Goal: Information Seeking & Learning: Check status

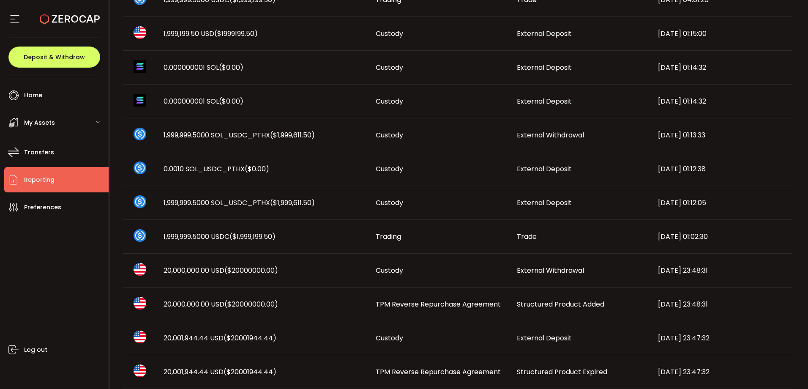
scroll to position [440, 0]
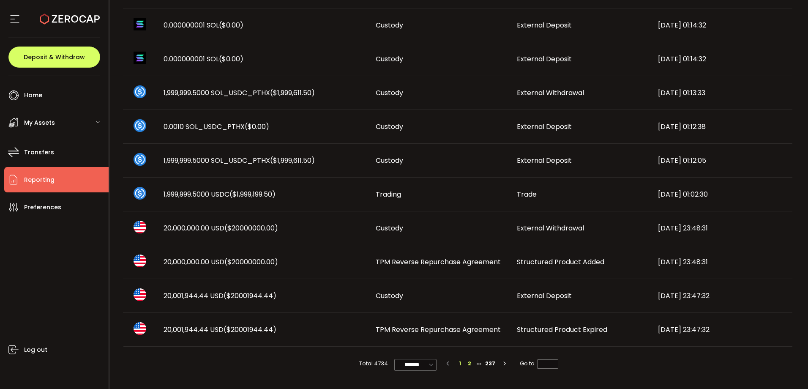
click at [469, 365] on li "2" at bounding box center [469, 363] width 9 height 9
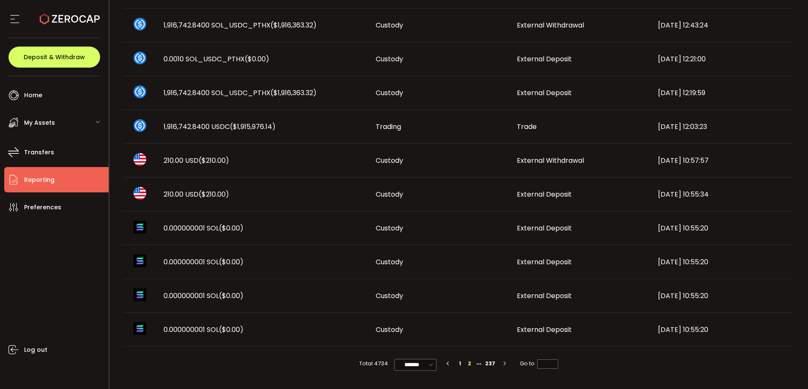
click at [498, 365] on button "button" at bounding box center [503, 363] width 13 height 9
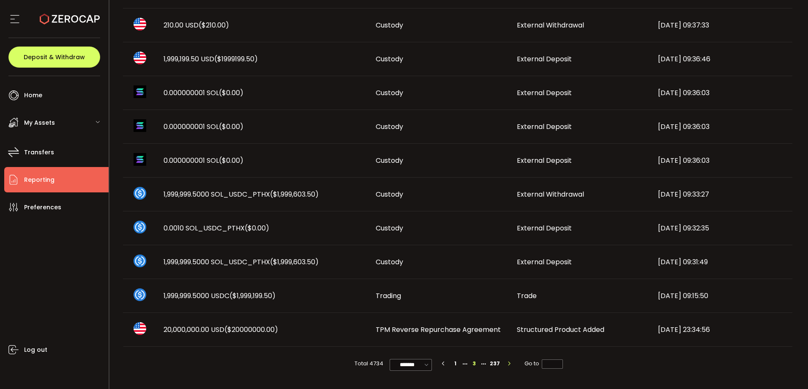
click at [511, 365] on button "button" at bounding box center [507, 363] width 13 height 9
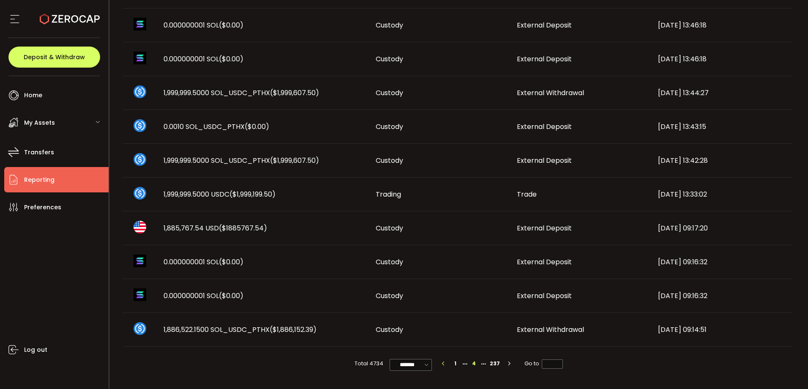
click at [442, 364] on icon "button" at bounding box center [443, 363] width 5 height 5
type input "*"
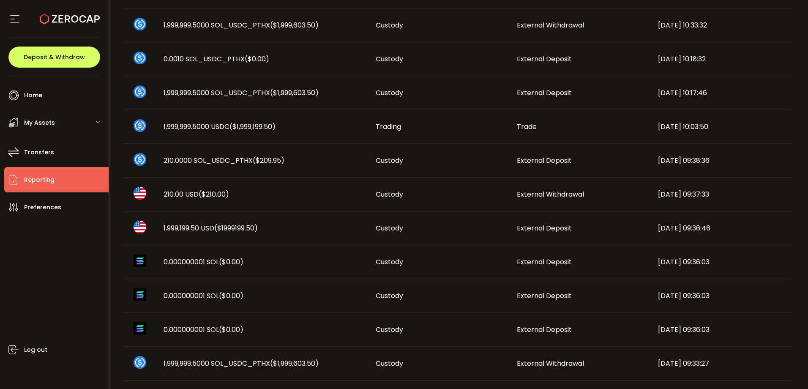
scroll to position [229, 0]
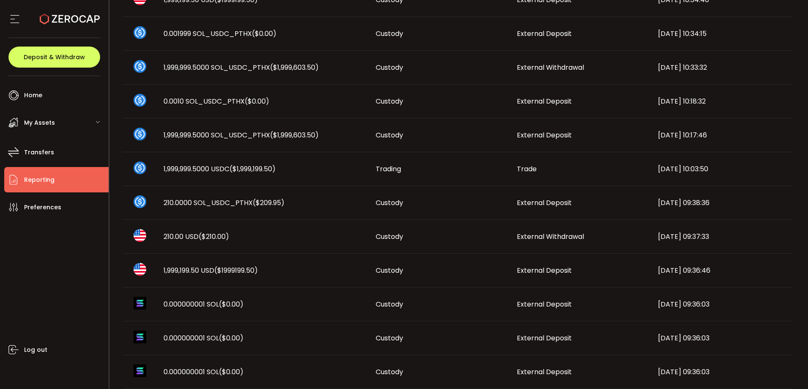
click at [68, 115] on div "My Assets" at bounding box center [56, 122] width 104 height 25
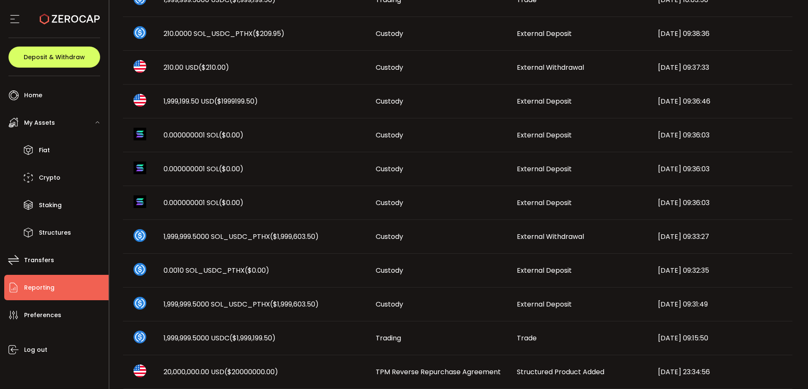
scroll to position [440, 0]
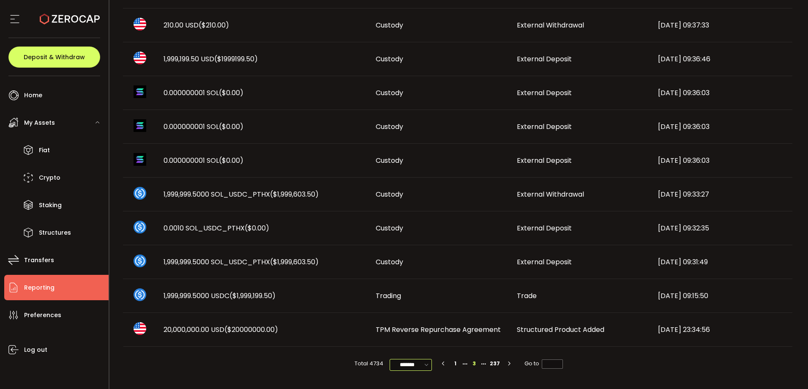
click at [404, 360] on input "*******" at bounding box center [410, 365] width 42 height 12
click at [414, 343] on span "100/page" at bounding box center [410, 344] width 27 height 8
type input "********"
type input "*"
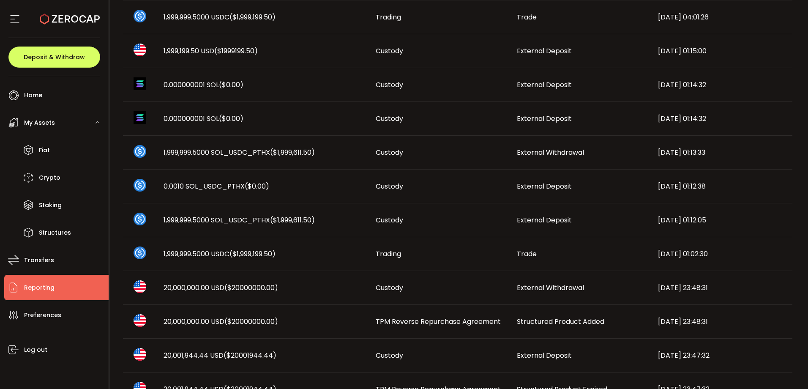
scroll to position [507, 0]
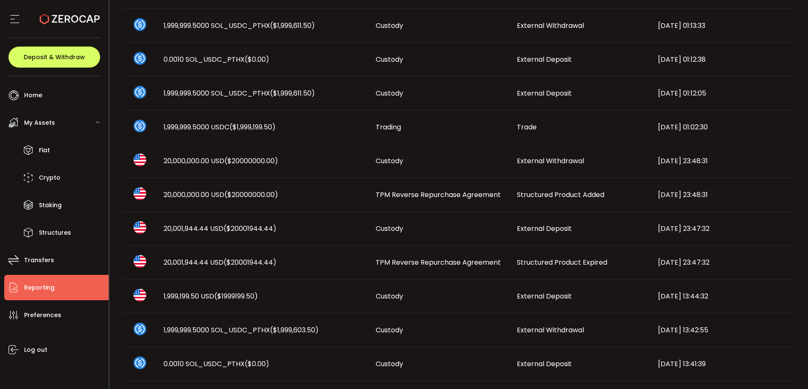
click at [290, 295] on div "1,999,199.50 USD ($1999199.50)" at bounding box center [263, 296] width 212 height 10
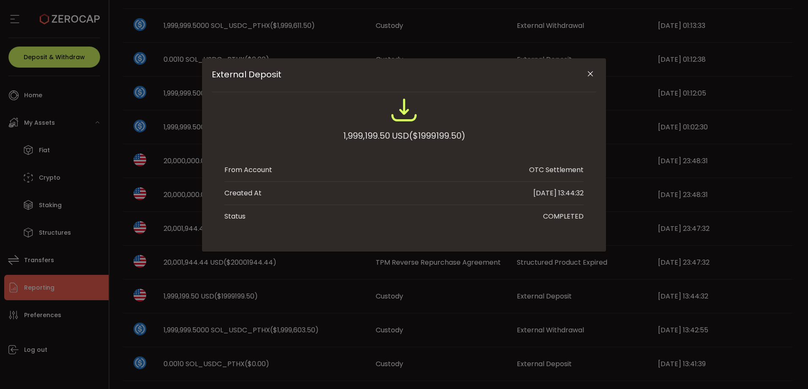
click at [432, 136] on span "($1999199.50)" at bounding box center [437, 135] width 56 height 15
click at [589, 73] on icon "Close" at bounding box center [590, 74] width 8 height 8
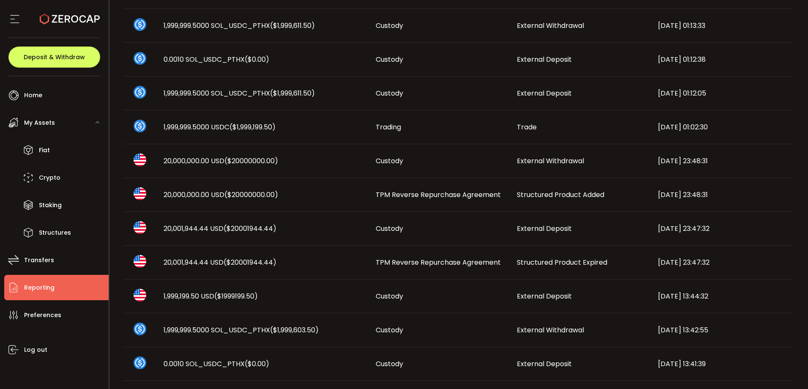
drag, startPoint x: 377, startPoint y: 258, endPoint x: 367, endPoint y: 260, distance: 9.4
click at [376, 258] on span "TPM Reverse Repurchase Agreement" at bounding box center [437, 262] width 125 height 10
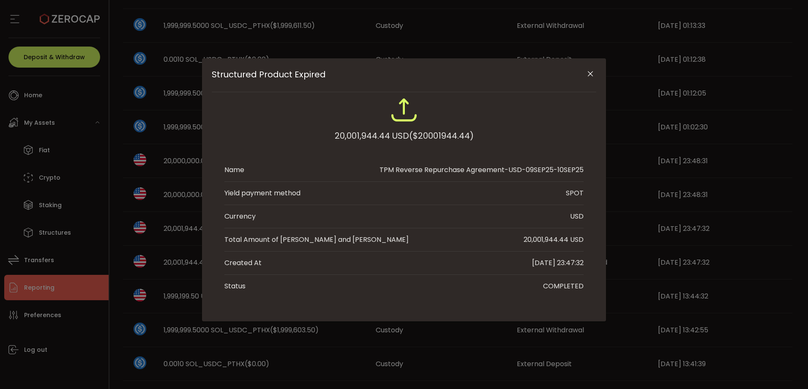
drag, startPoint x: 557, startPoint y: 171, endPoint x: 587, endPoint y: 171, distance: 30.0
click at [587, 171] on div "20,001,944.44 USD ($20001944.44) Name TPM Reverse Repurchase Agreement-USD-09SE…" at bounding box center [404, 196] width 384 height 201
drag, startPoint x: 587, startPoint y: 171, endPoint x: 588, endPoint y: 74, distance: 96.3
click at [590, 73] on icon "Close" at bounding box center [590, 74] width 8 height 8
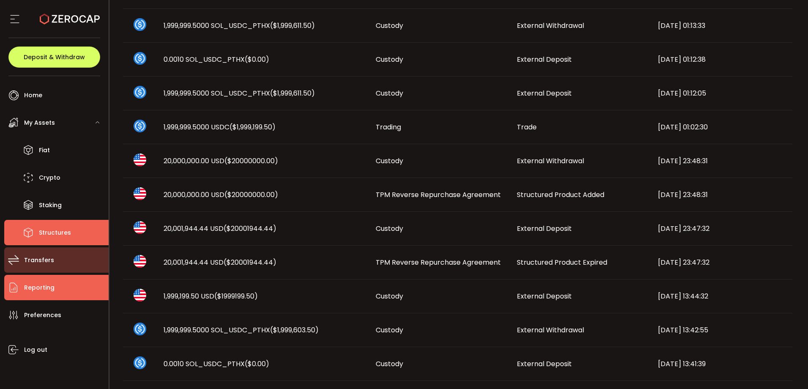
drag, startPoint x: 77, startPoint y: 239, endPoint x: 51, endPoint y: 252, distance: 29.5
click at [77, 239] on li "Structures" at bounding box center [56, 232] width 104 height 25
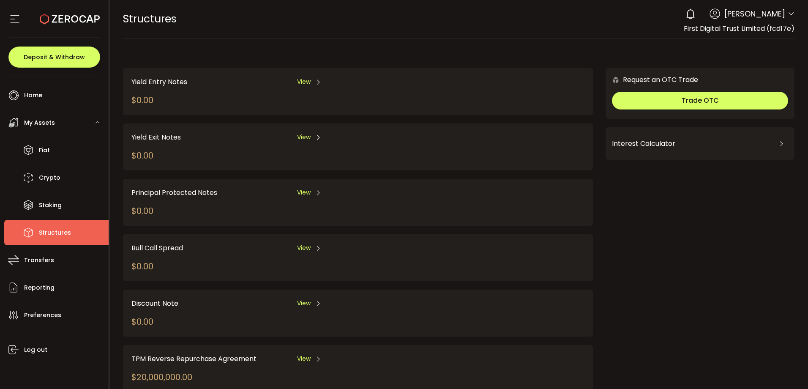
scroll to position [84, 0]
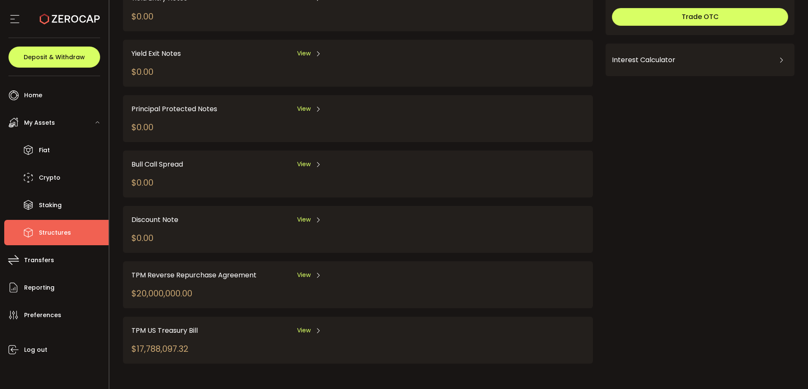
click at [304, 275] on span "View" at bounding box center [304, 274] width 14 height 9
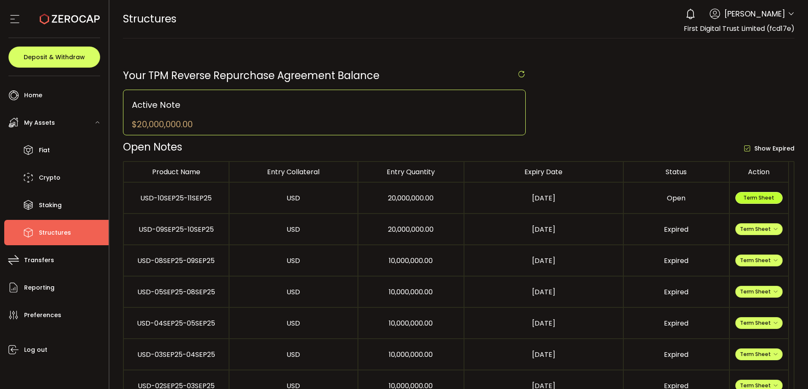
click at [758, 196] on span "Term Sheet" at bounding box center [758, 197] width 31 height 7
click at [759, 226] on span "Term Sheet" at bounding box center [759, 228] width 38 height 7
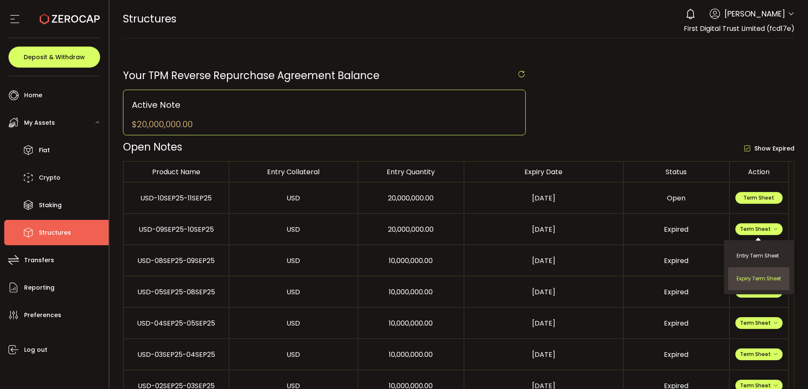
click at [758, 277] on li "Expiry Term Sheet" at bounding box center [758, 278] width 61 height 23
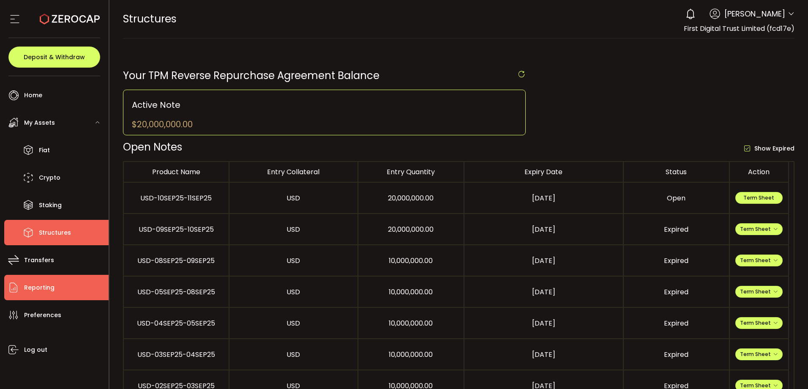
click at [45, 290] on span "Reporting" at bounding box center [39, 287] width 30 height 12
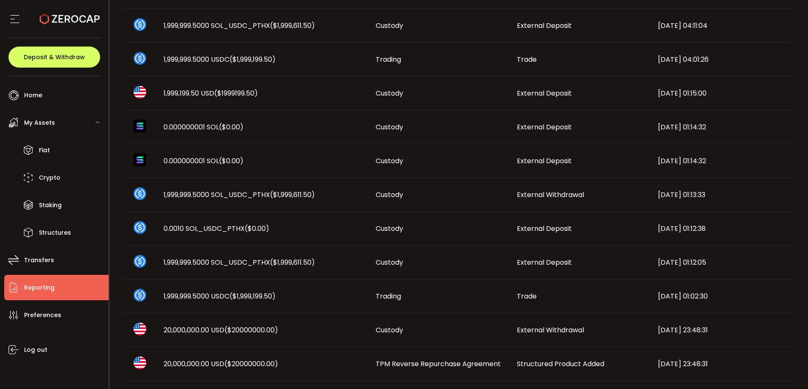
scroll to position [380, 0]
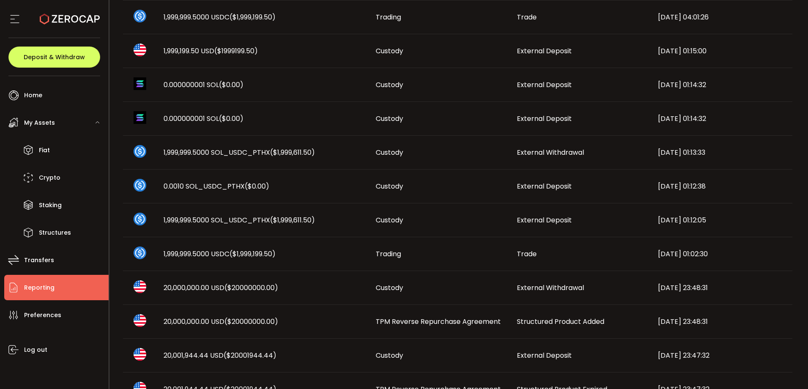
click at [650, 326] on td "Structured Product Added" at bounding box center [580, 322] width 141 height 34
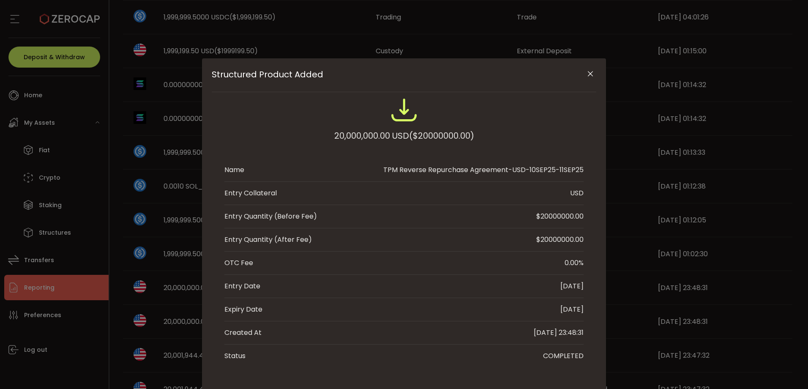
click at [564, 167] on div "TPM Reverse Repurchase Agreement-USD-10SEP25-11SEP25" at bounding box center [483, 170] width 200 height 10
click at [590, 70] on icon "Close" at bounding box center [590, 74] width 8 height 8
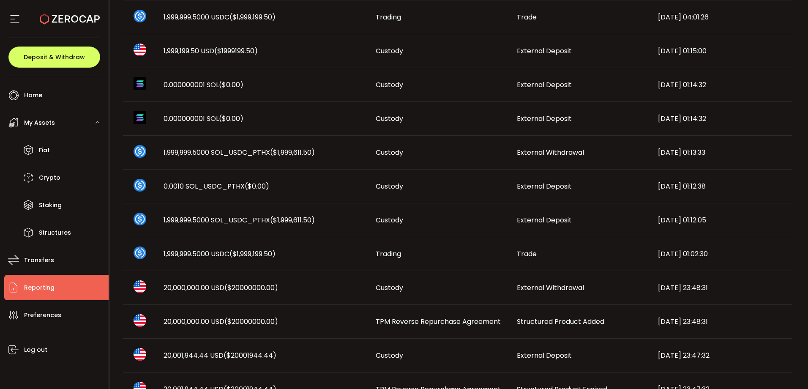
scroll to position [440, 0]
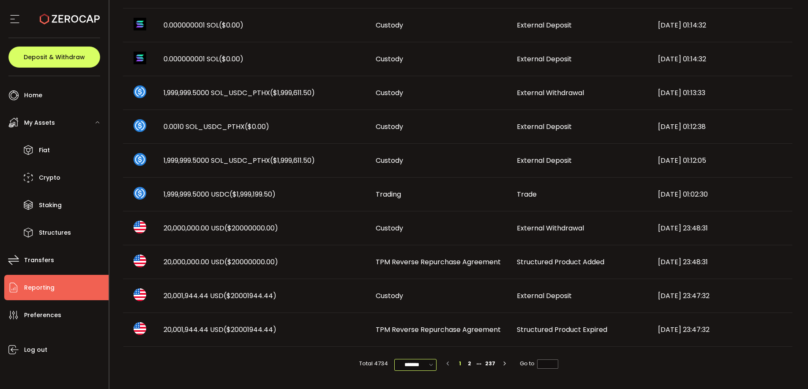
click at [416, 362] on input "*******" at bounding box center [415, 365] width 42 height 12
click at [420, 330] on span "50/page" at bounding box center [414, 329] width 25 height 8
type input "*******"
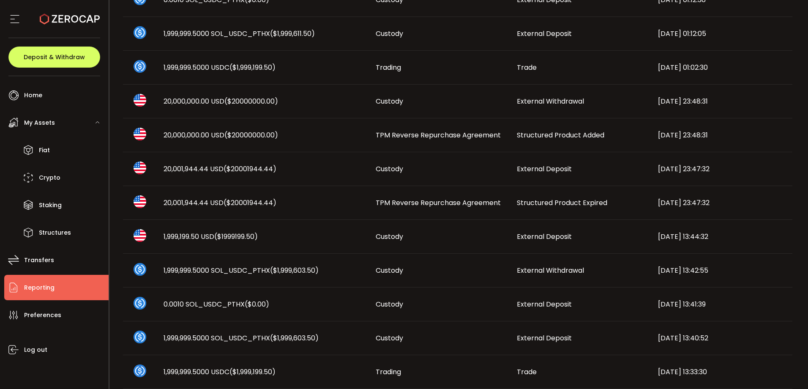
scroll to position [397, 0]
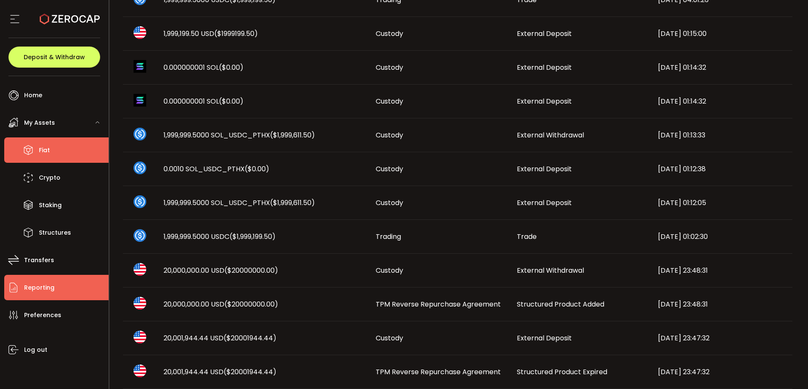
click at [52, 151] on li "Fiat" at bounding box center [56, 149] width 104 height 25
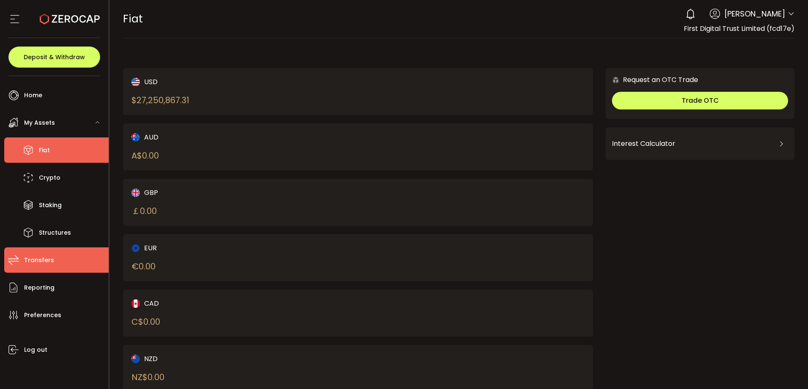
click at [79, 268] on li "Transfers" at bounding box center [56, 259] width 104 height 25
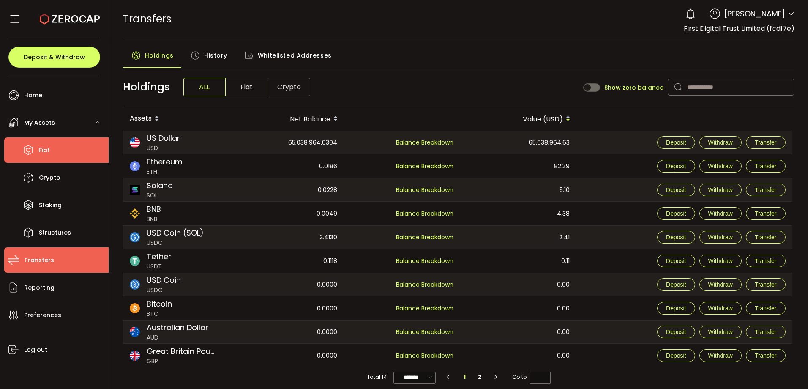
click at [52, 160] on li "Fiat" at bounding box center [56, 149] width 104 height 25
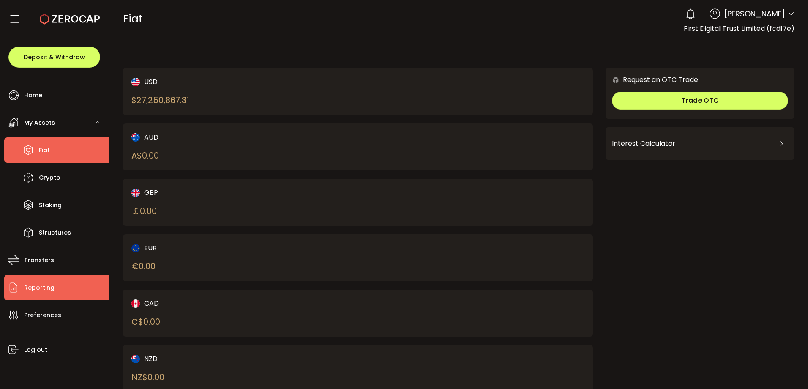
click at [54, 294] on li "Reporting" at bounding box center [56, 287] width 104 height 25
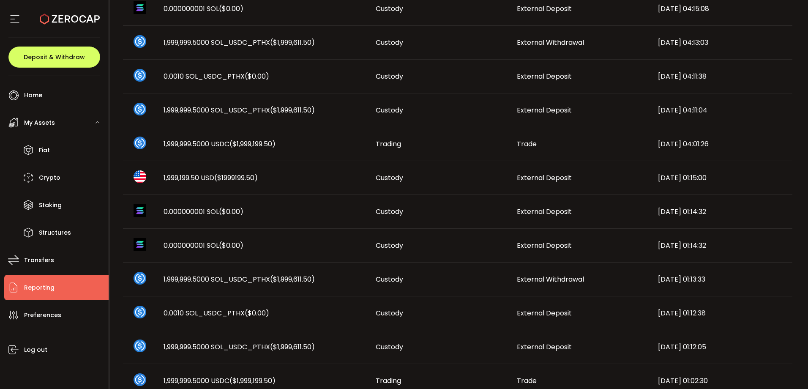
scroll to position [440, 0]
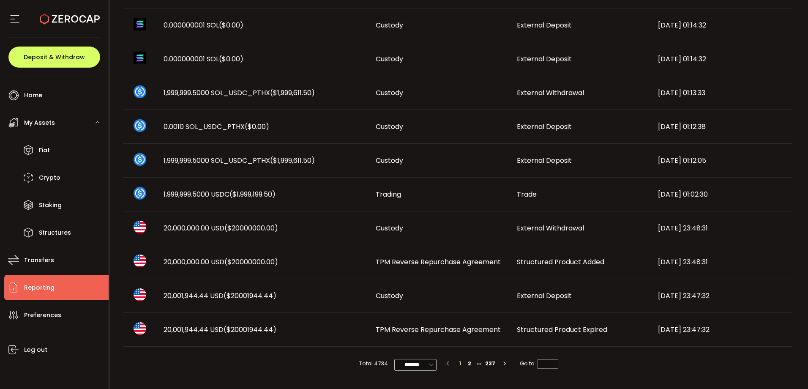
click at [428, 367] on icon at bounding box center [431, 364] width 8 height 9
click at [425, 334] on li "50/page" at bounding box center [417, 329] width 49 height 14
type input "*******"
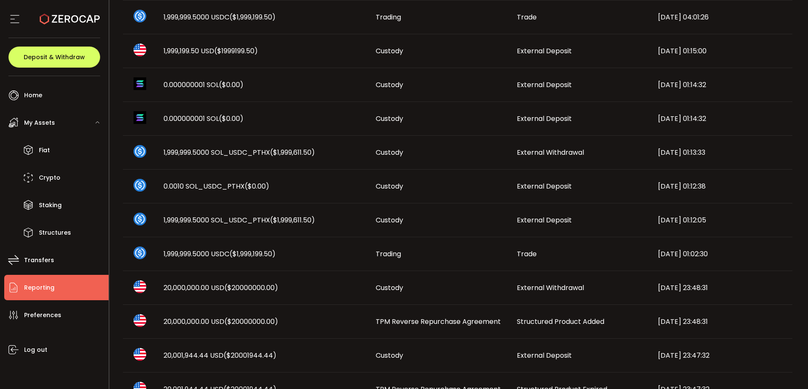
scroll to position [422, 0]
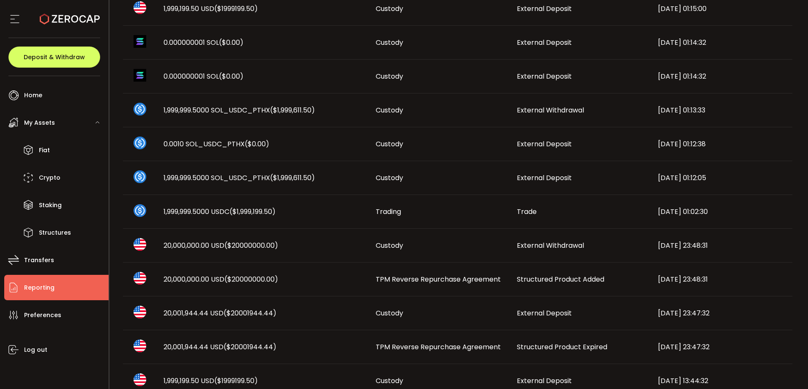
click at [235, 277] on span "($20000000.00)" at bounding box center [251, 279] width 54 height 10
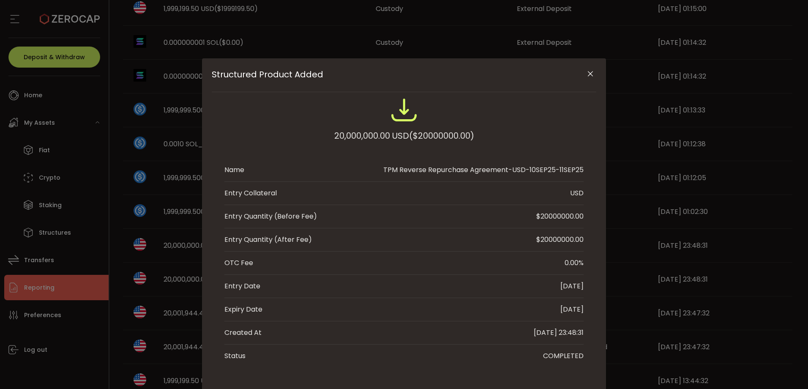
click at [182, 281] on div "Structured Product Added 20,000,000.00 USD ($20000000.00) Name TPM Reverse Repu…" at bounding box center [404, 194] width 808 height 389
click at [431, 128] on span "($20000000.00)" at bounding box center [441, 135] width 65 height 15
click at [586, 73] on icon "Close" at bounding box center [590, 74] width 8 height 8
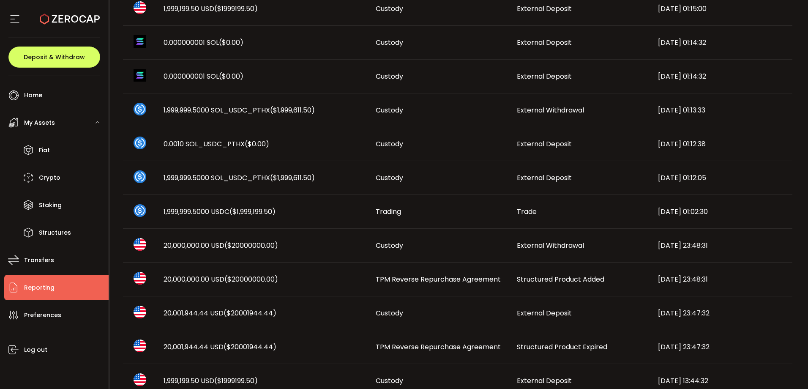
click at [266, 246] on span "($20000000.00)" at bounding box center [251, 245] width 54 height 10
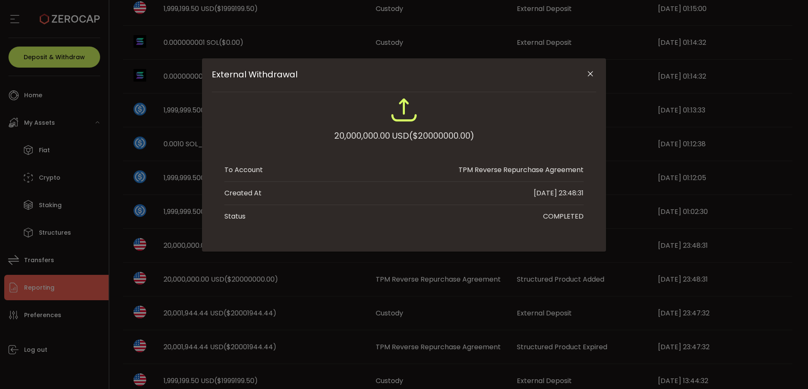
click at [587, 78] on icon "Close" at bounding box center [590, 74] width 8 height 8
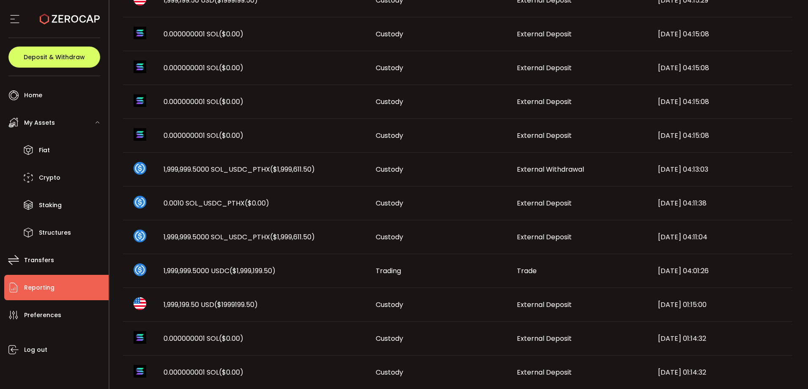
scroll to position [169, 0]
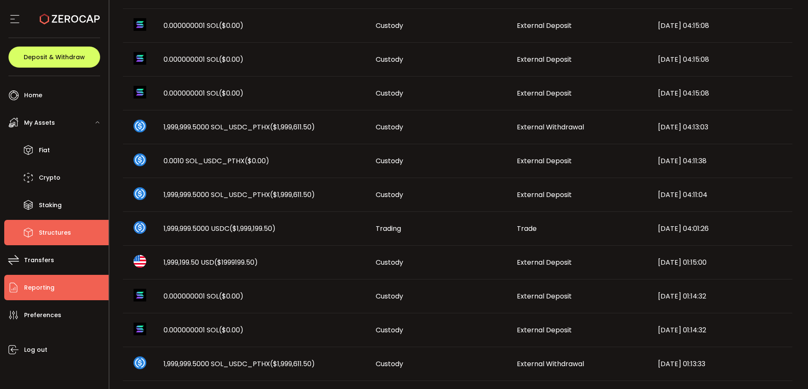
click at [64, 242] on li "Structures" at bounding box center [56, 232] width 104 height 25
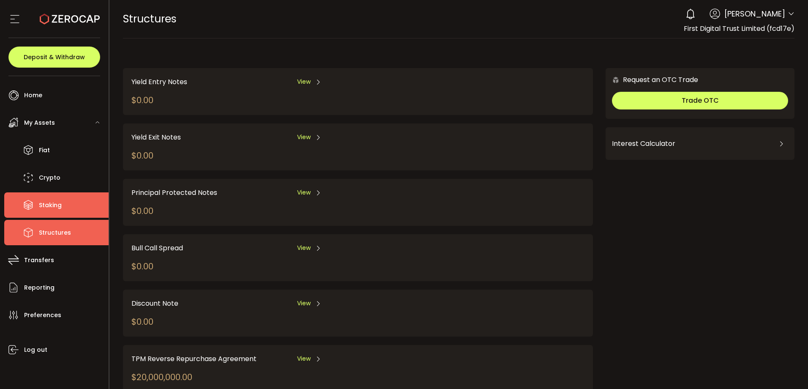
click at [60, 207] on span "Staking" at bounding box center [50, 205] width 23 height 12
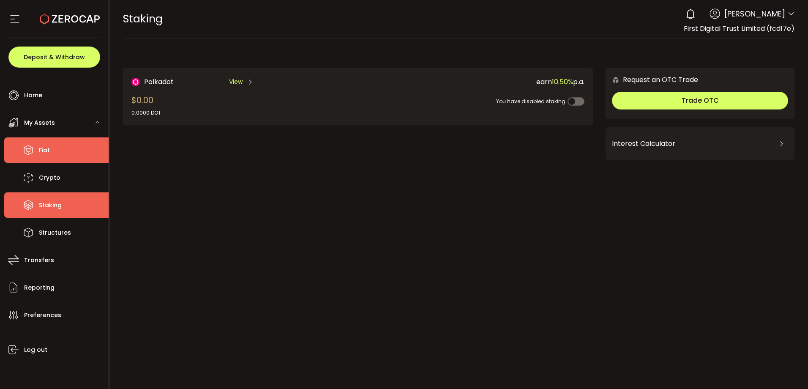
click at [61, 155] on li "Fiat" at bounding box center [56, 149] width 104 height 25
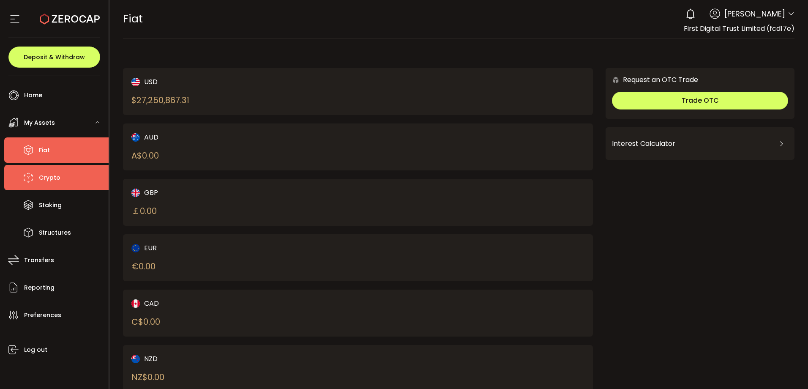
click at [73, 184] on li "Crypto" at bounding box center [56, 177] width 104 height 25
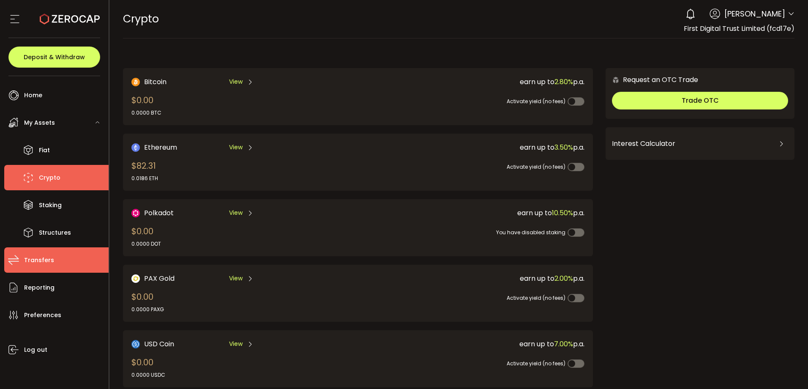
click at [66, 264] on li "Transfers" at bounding box center [56, 259] width 104 height 25
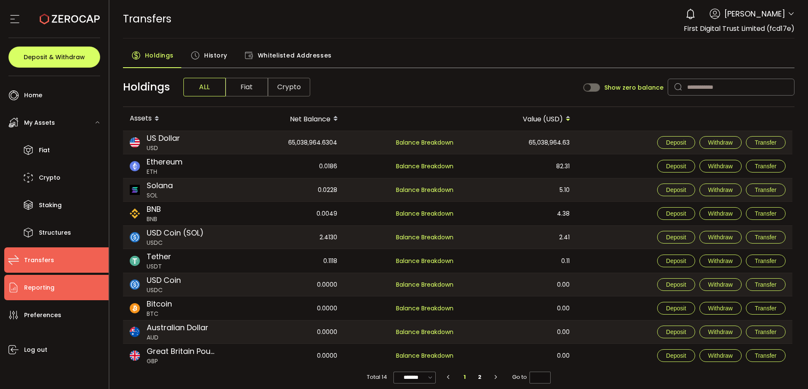
click at [54, 281] on li "Reporting" at bounding box center [56, 287] width 104 height 25
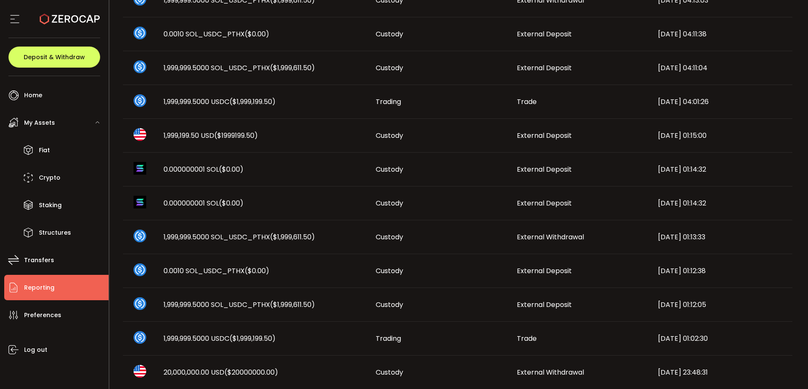
scroll to position [380, 0]
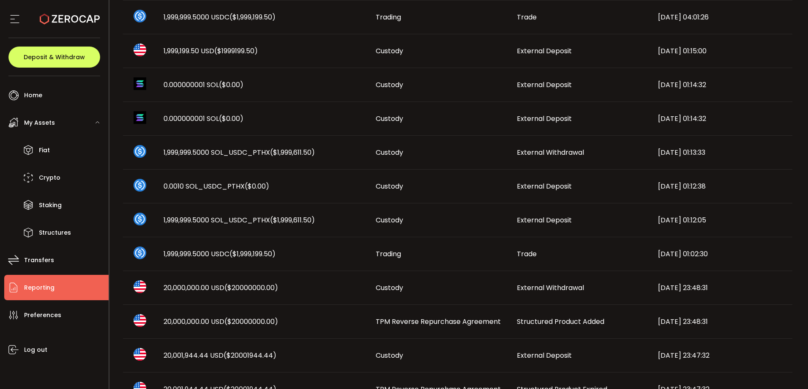
click at [261, 286] on span "($20000000.00)" at bounding box center [251, 288] width 54 height 10
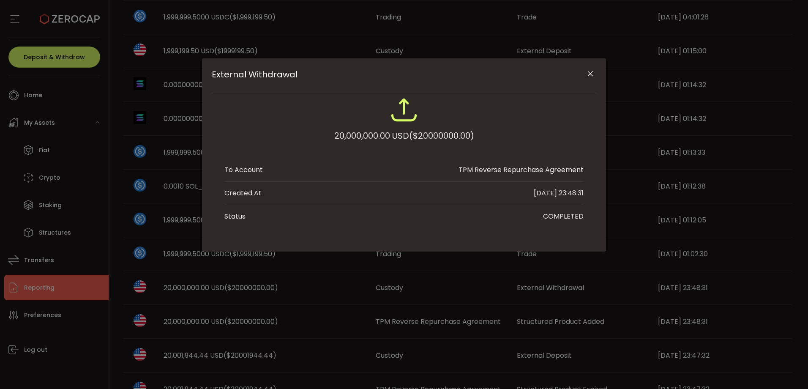
click at [590, 74] on icon "Close" at bounding box center [590, 74] width 8 height 8
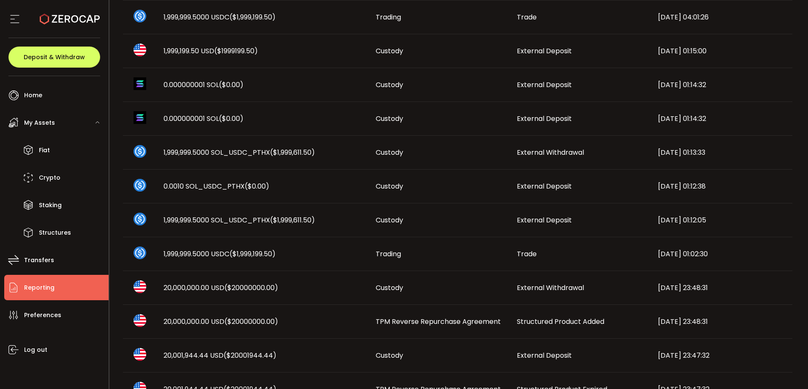
click at [677, 278] on td "[DATE] 23:48:31" at bounding box center [721, 288] width 141 height 34
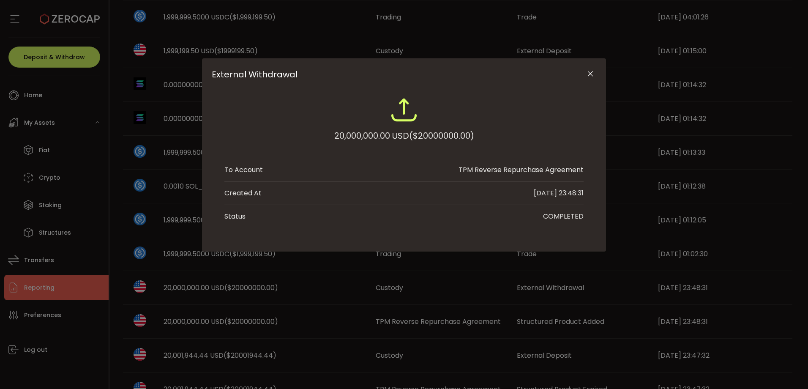
click at [585, 69] on button "Close" at bounding box center [589, 74] width 15 height 15
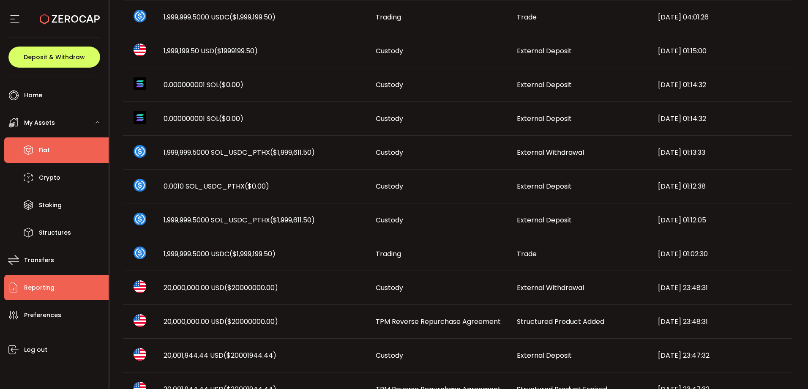
click at [59, 141] on li "Fiat" at bounding box center [56, 149] width 104 height 25
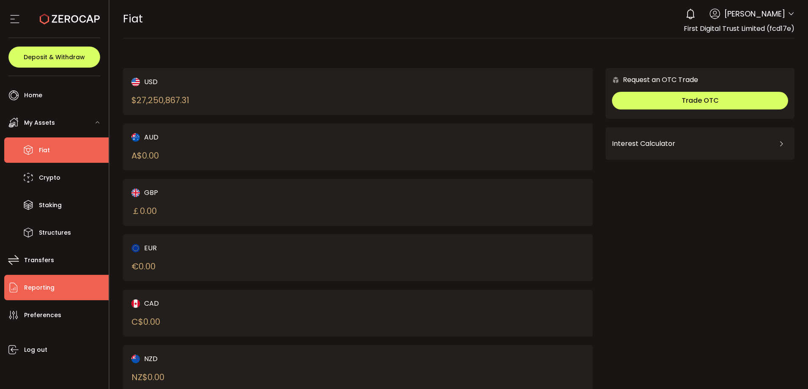
click at [64, 280] on li "Reporting" at bounding box center [56, 287] width 104 height 25
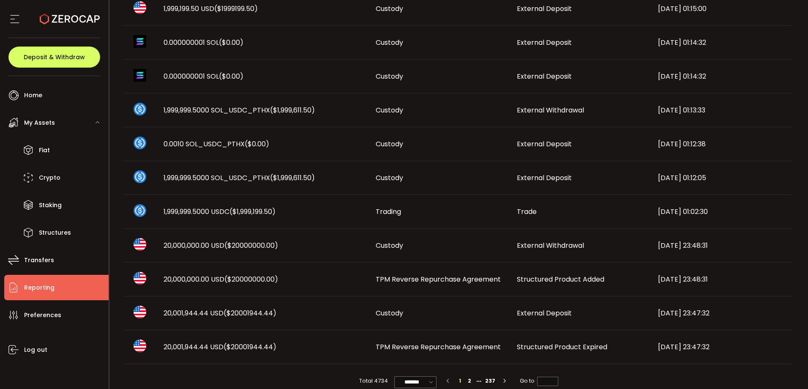
scroll to position [440, 0]
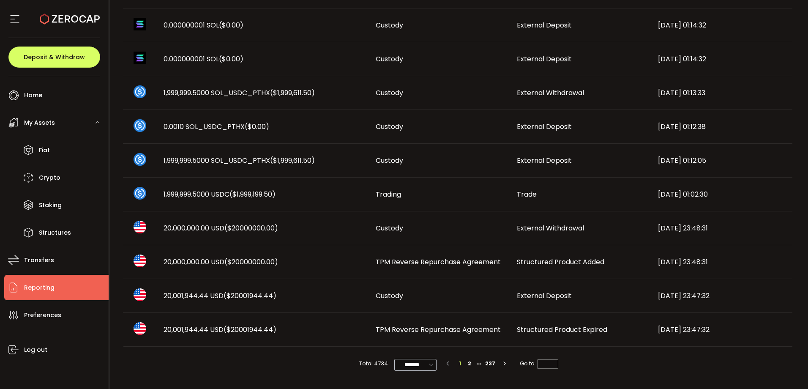
click at [427, 360] on icon at bounding box center [431, 364] width 8 height 9
click at [422, 331] on span "50/page" at bounding box center [414, 329] width 25 height 8
type input "*******"
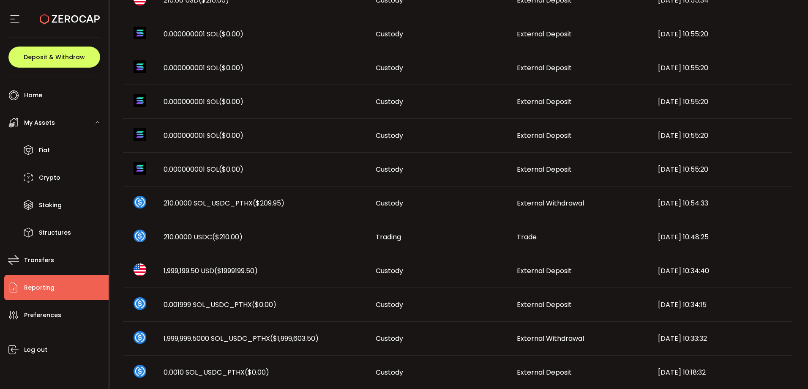
scroll to position [1453, 0]
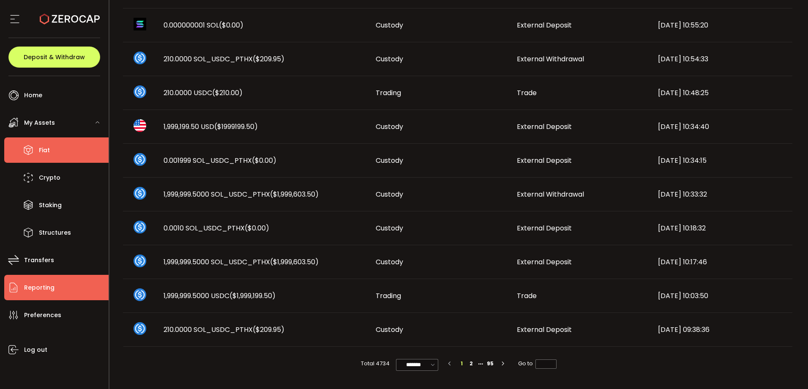
click at [49, 149] on span "Fiat" at bounding box center [44, 150] width 11 height 12
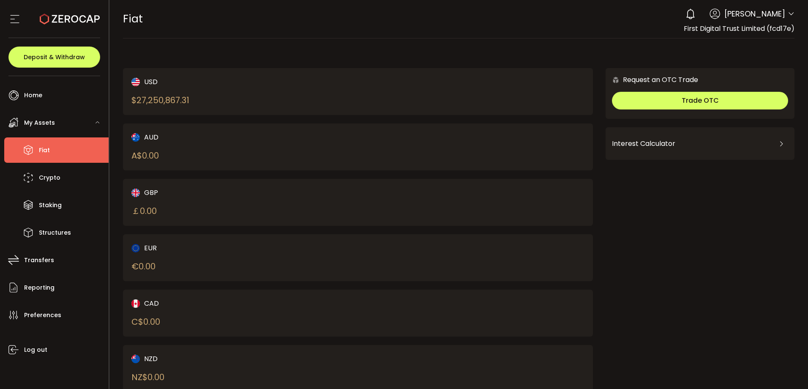
click at [57, 20] on icon at bounding box center [70, 19] width 60 height 60
